Goal: Information Seeking & Learning: Learn about a topic

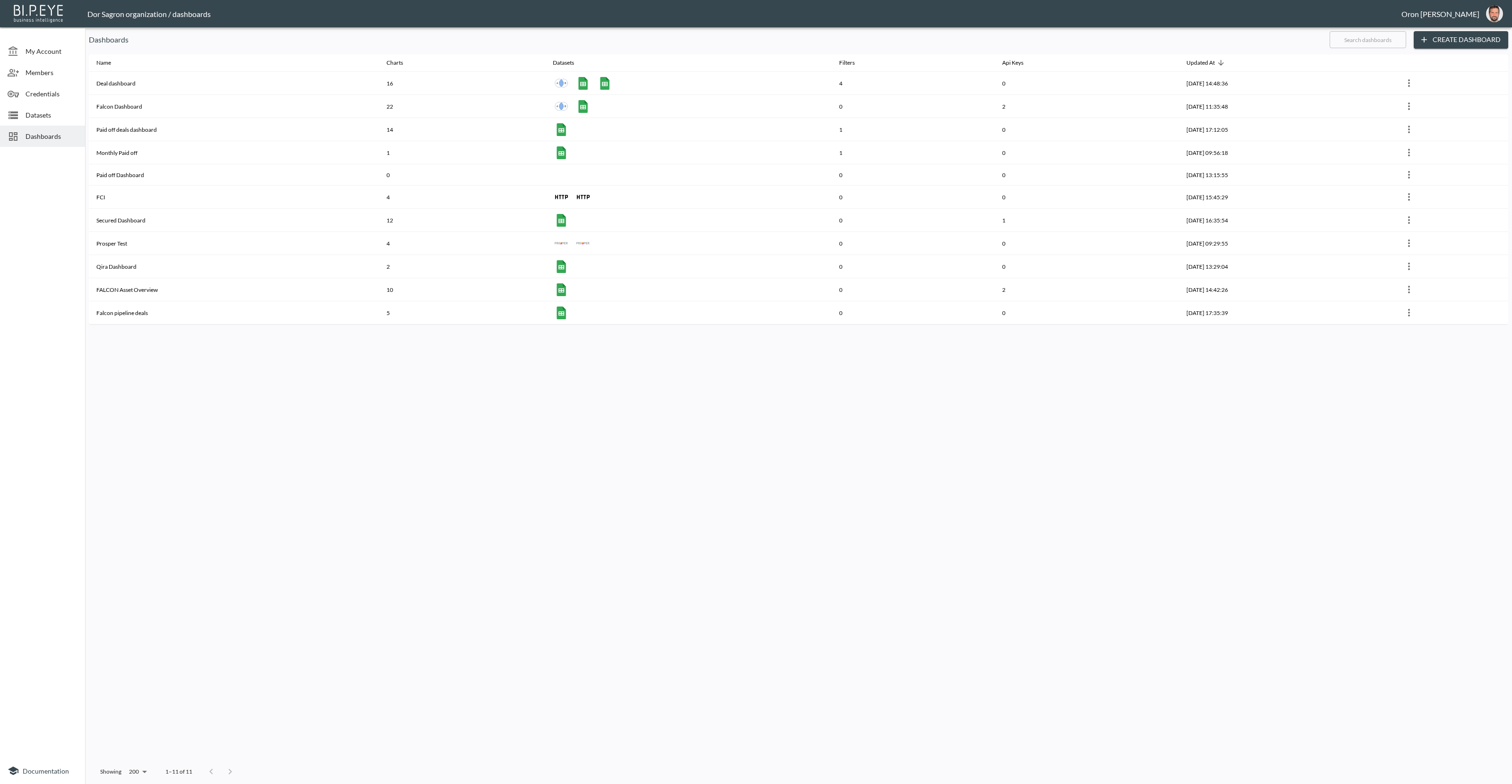
click at [37, 119] on span "Datasets" at bounding box center [51, 115] width 52 height 10
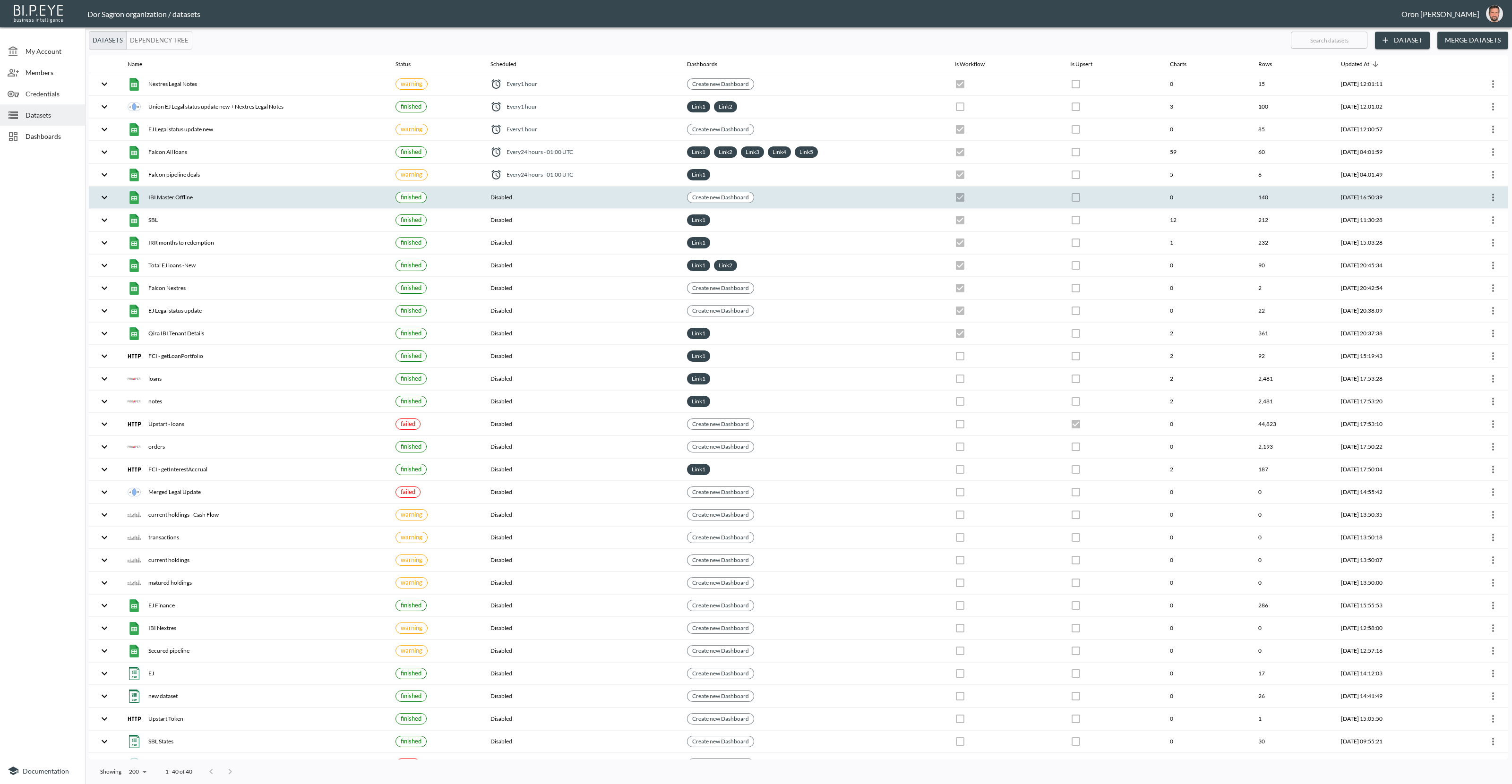
click at [1493, 192] on icon "more" at bounding box center [1493, 198] width 11 height 11
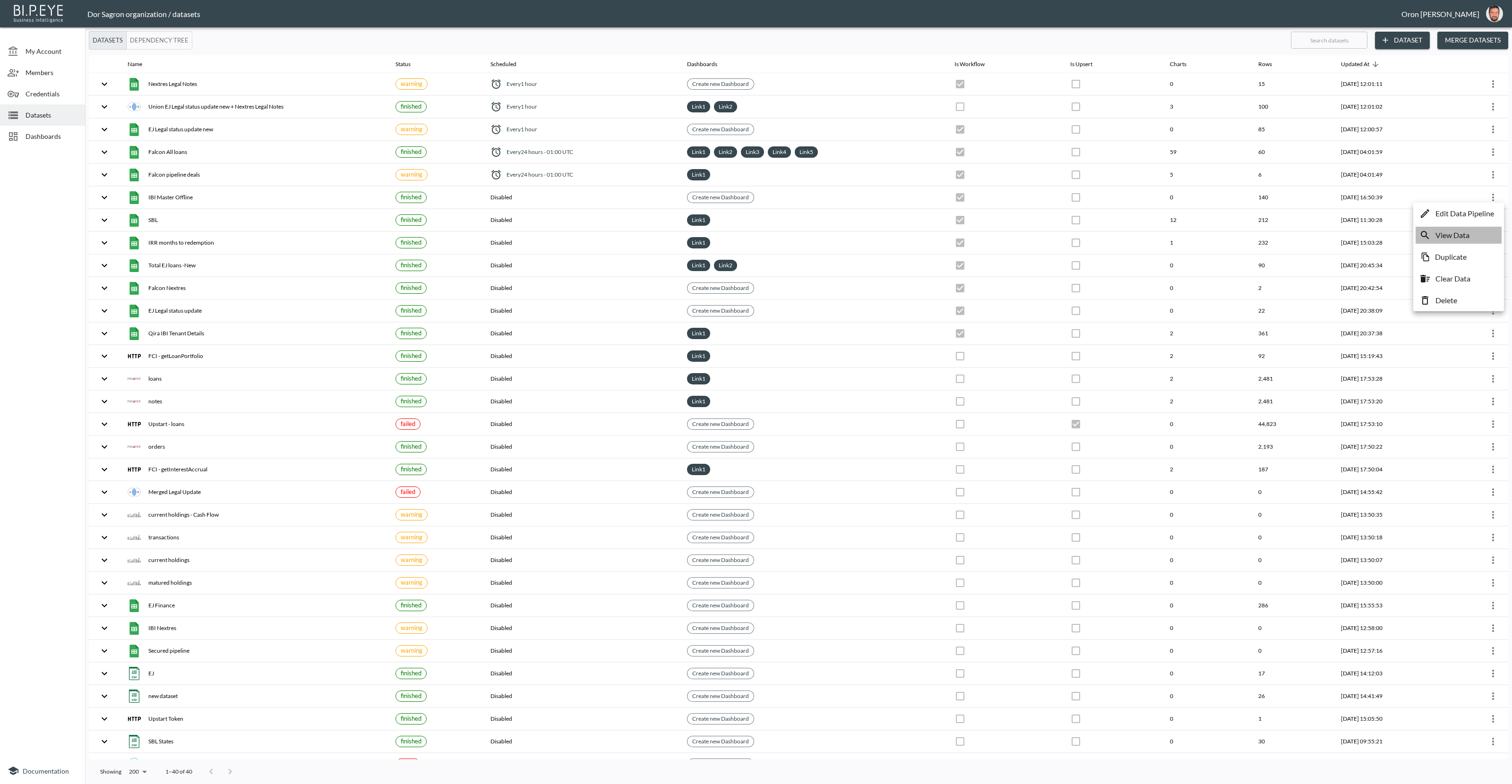
click at [1455, 233] on p "View Data" at bounding box center [1452, 235] width 34 height 11
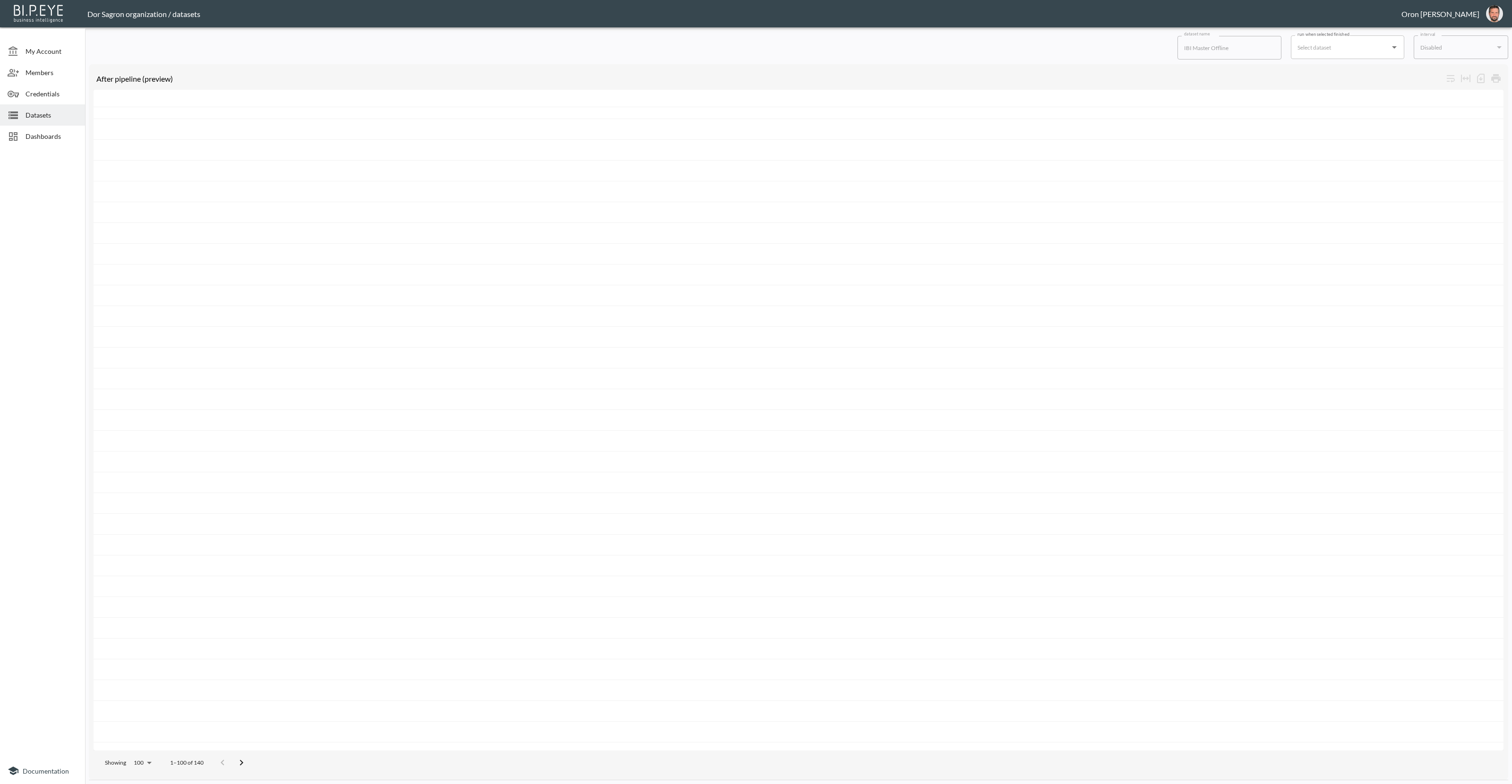
scroll to position [718, 0]
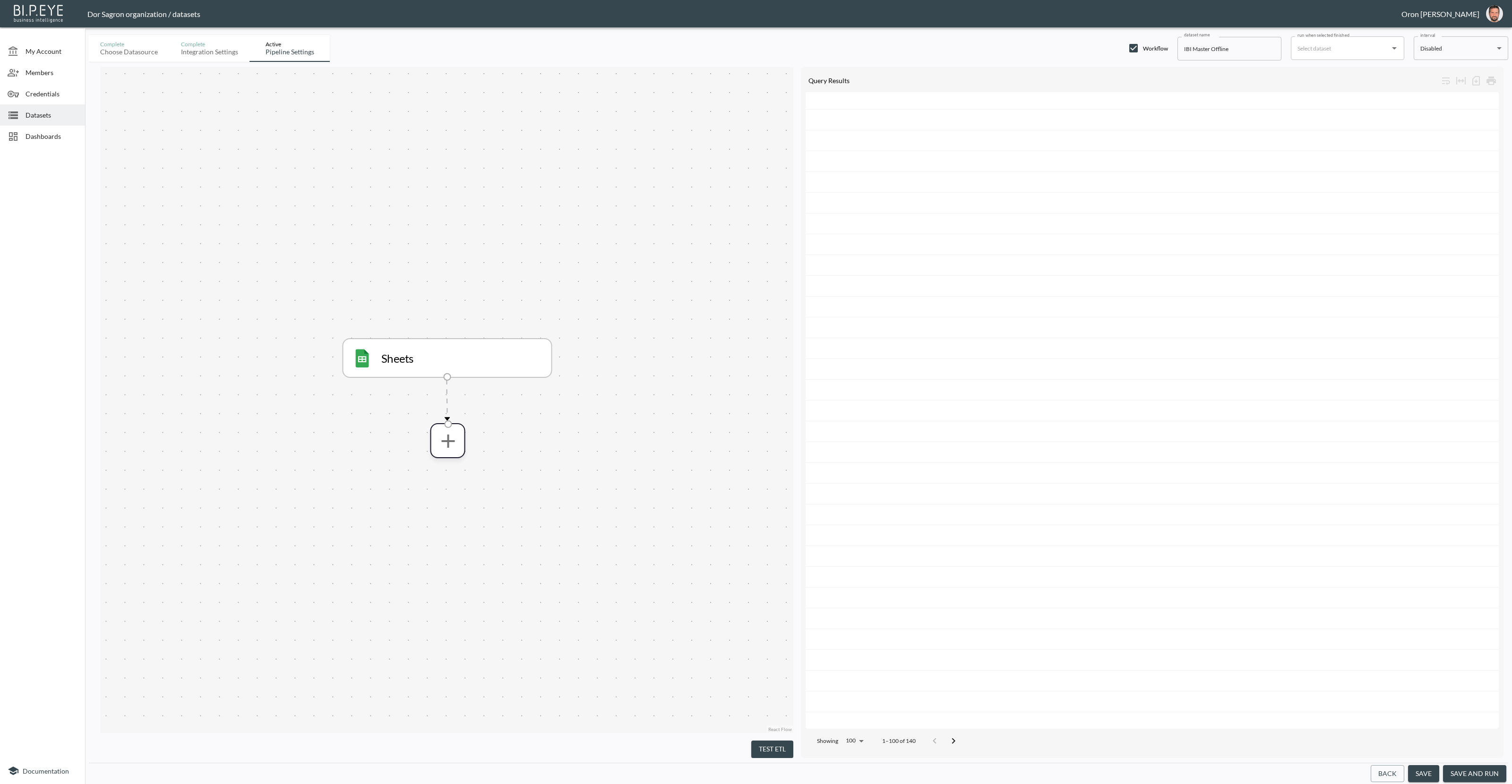
click at [501, 364] on div "Sheets" at bounding box center [448, 357] width 189 height 19
click at [1376, 771] on button "Back" at bounding box center [1388, 773] width 34 height 18
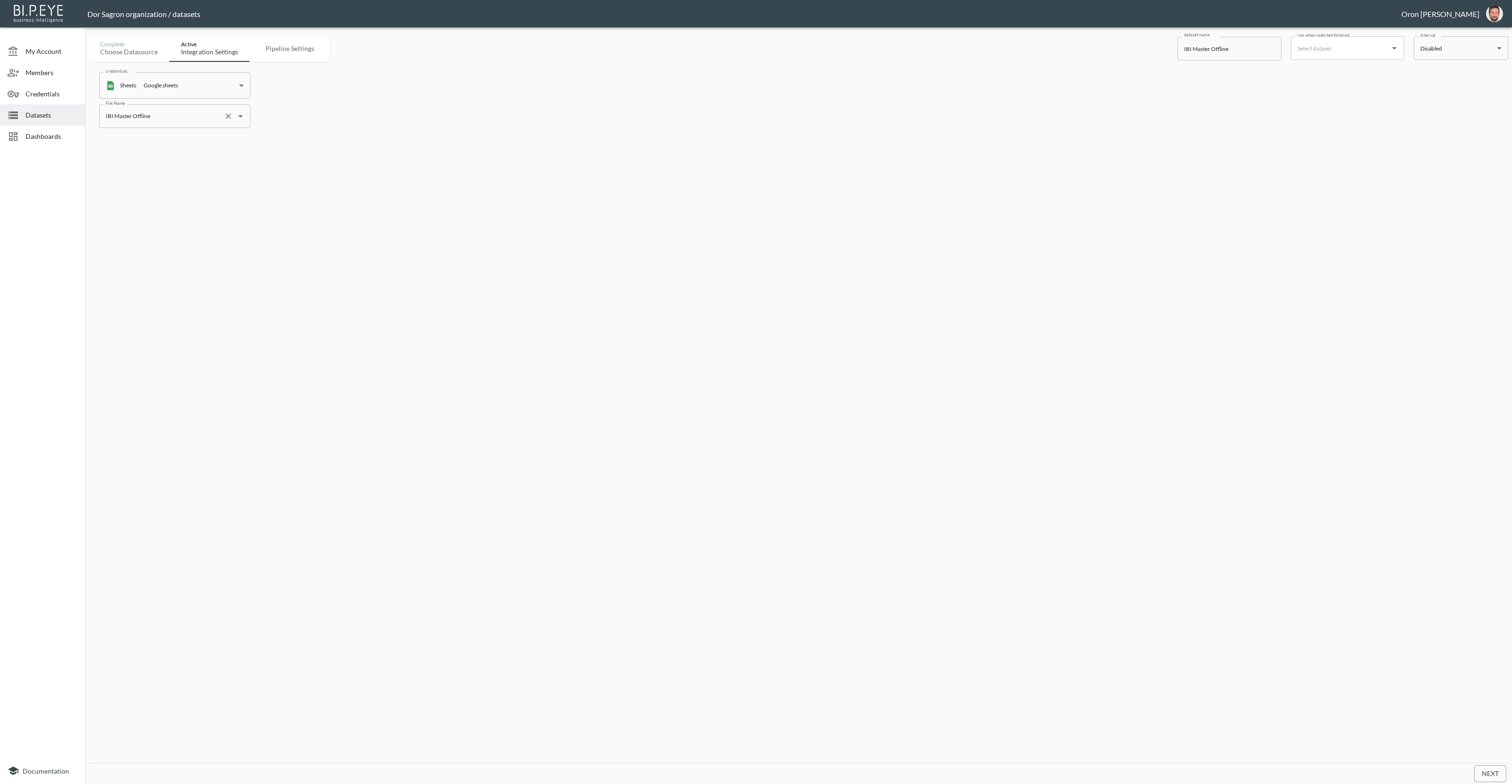
click at [162, 111] on input "IBI Master Offline" at bounding box center [162, 116] width 116 height 15
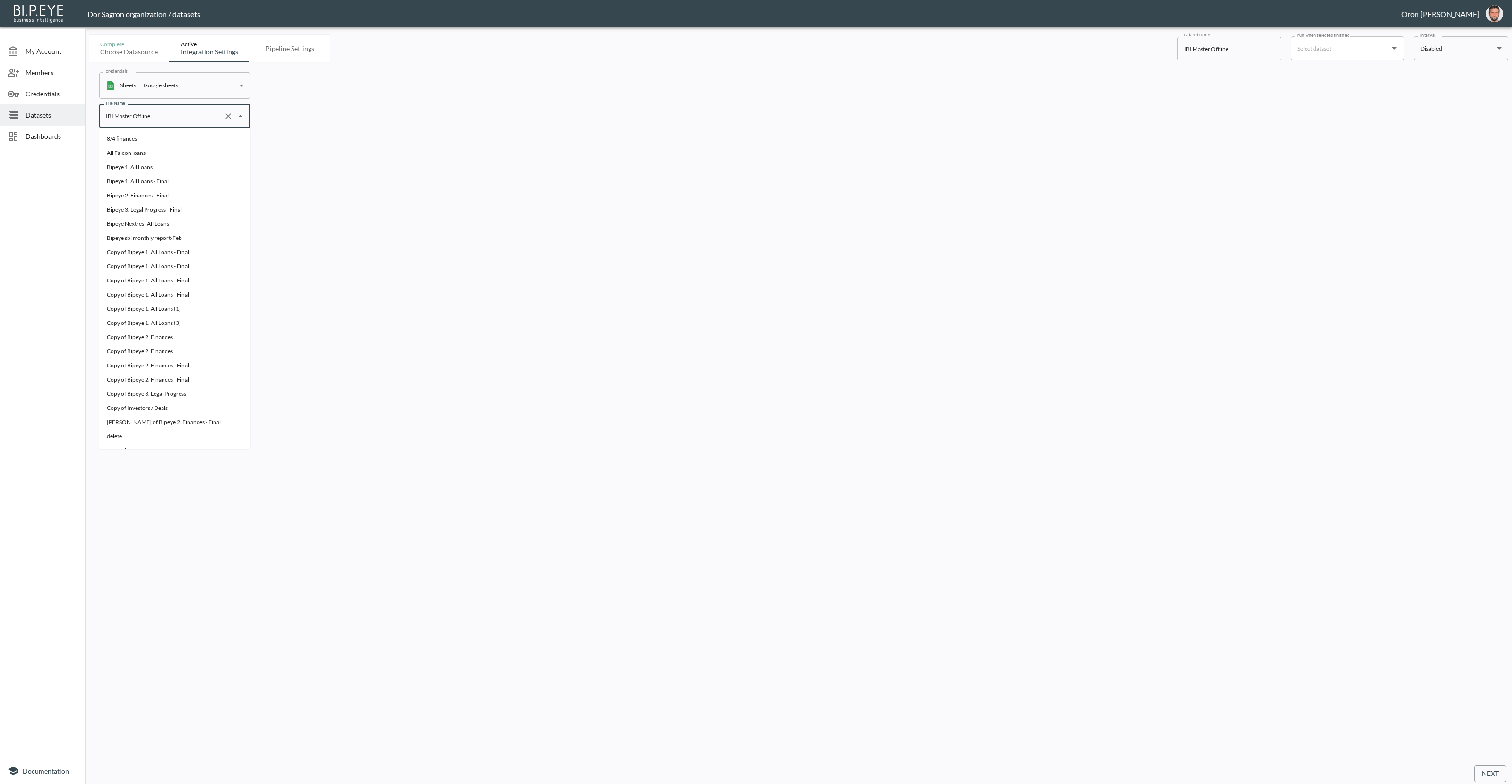
scroll to position [507, 0]
